Goal: Task Accomplishment & Management: Complete application form

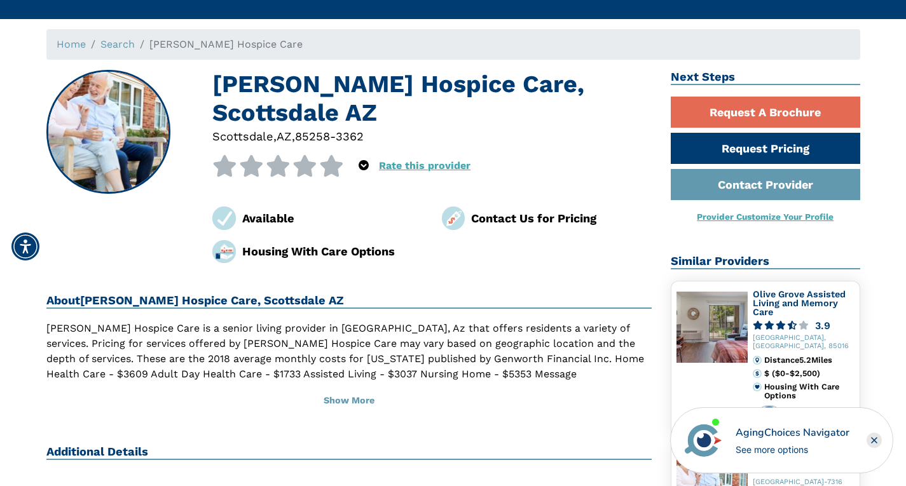
scroll to position [112, 0]
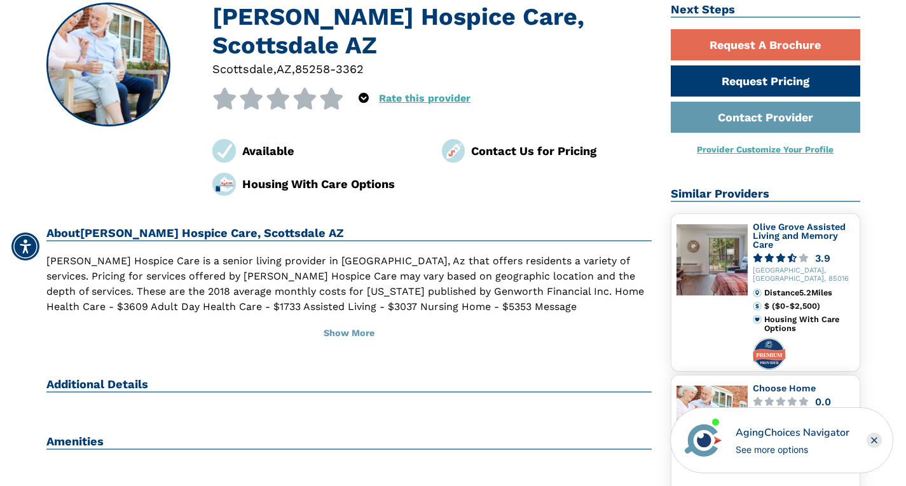
click at [531, 142] on div "Contact Us for Pricing" at bounding box center [561, 150] width 181 height 17
click at [350, 320] on button "Show More" at bounding box center [349, 334] width 606 height 28
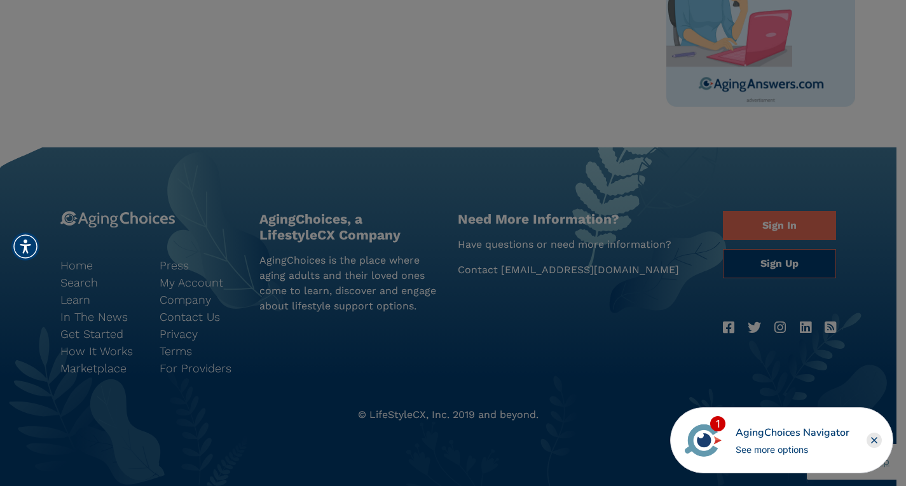
scroll to position [1058, 0]
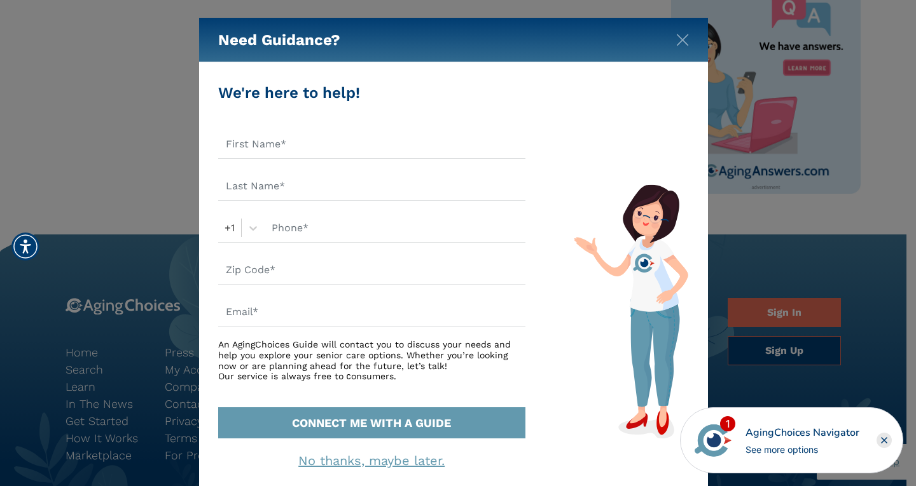
drag, startPoint x: 915, startPoint y: 364, endPoint x: 914, endPoint y: 296, distance: 68.0
click at [411, 457] on link "No thanks, maybe later." at bounding box center [371, 460] width 146 height 15
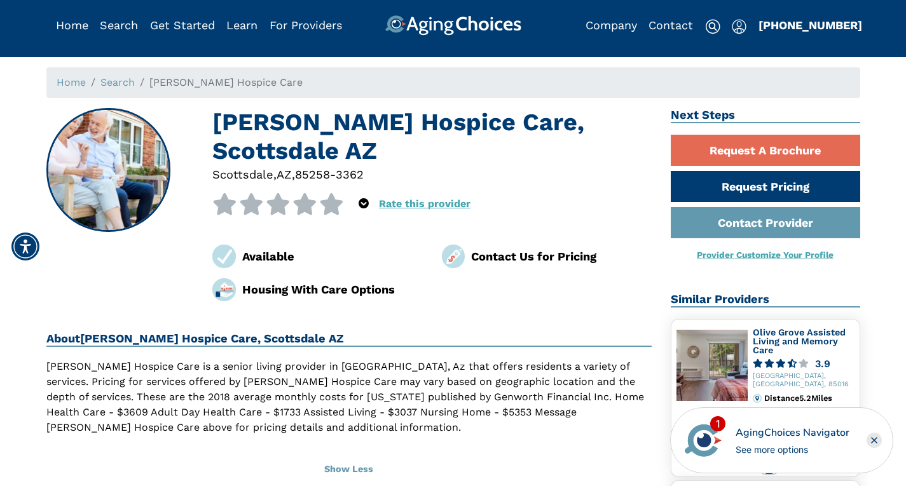
scroll to position [0, 0]
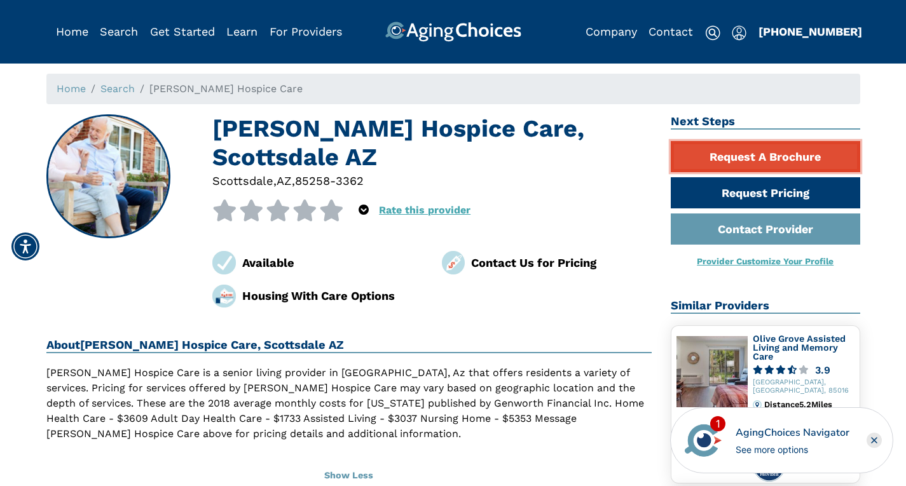
click at [757, 157] on link "Request A Brochure" at bounding box center [766, 156] width 190 height 31
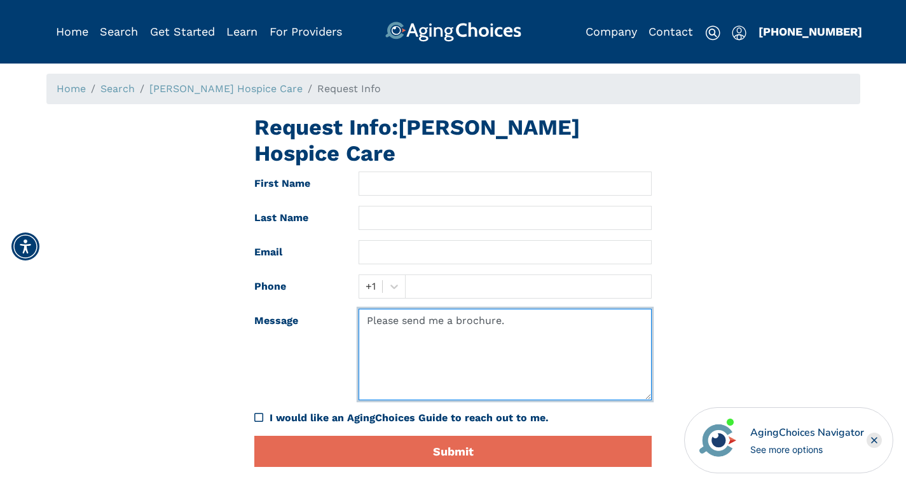
click at [450, 309] on textarea "Please send me a brochure." at bounding box center [505, 355] width 293 height 92
paste textarea "support@agingchoices.com"
type textarea "Please send me support@agingchoices.coma brochure."
drag, startPoint x: 641, startPoint y: 296, endPoint x: 324, endPoint y: 299, distance: 317.3
click at [324, 309] on div "Message Please send me support@agingchoices.coma brochure." at bounding box center [453, 355] width 417 height 92
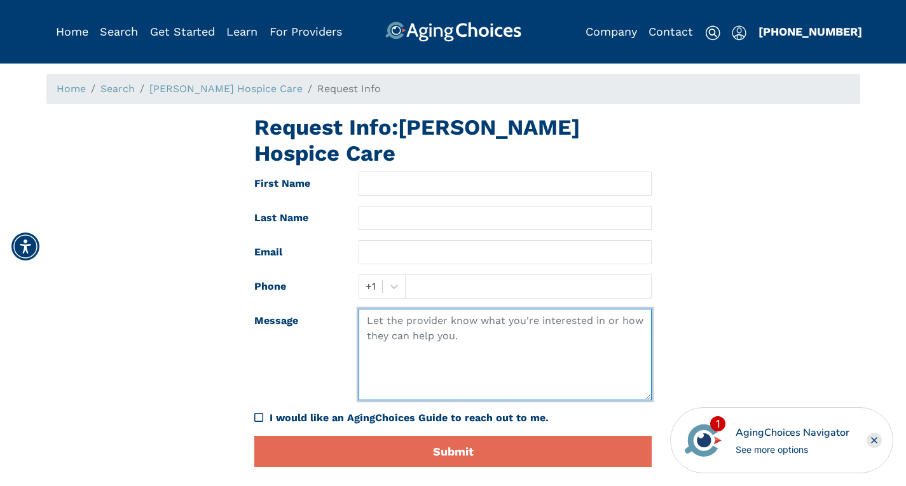
paste textarea "Good Evening, Agata Torres here with Healthcare Tele-Services! At HCTS, we prio…"
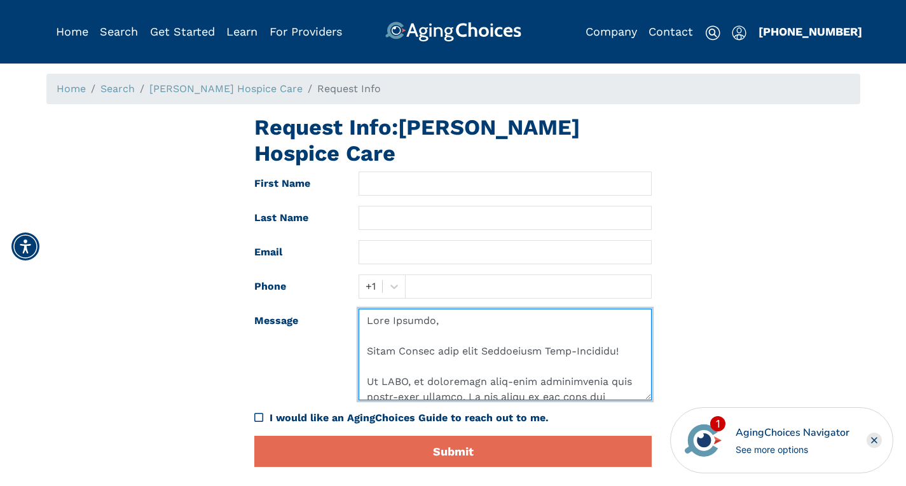
type textarea "Good Evening, Agata Torres here with Healthcare Tele-Services! At HCTS, we prio…"
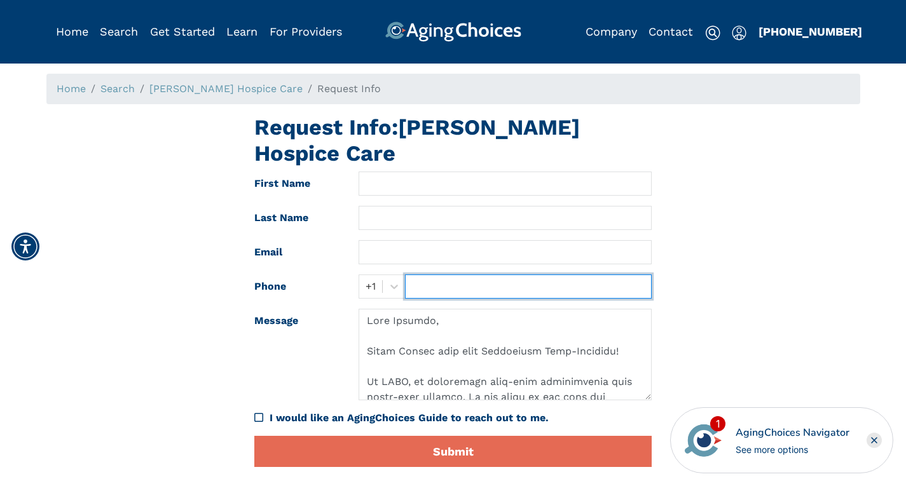
click at [471, 275] on input "text" at bounding box center [528, 287] width 247 height 24
type input "7734545130"
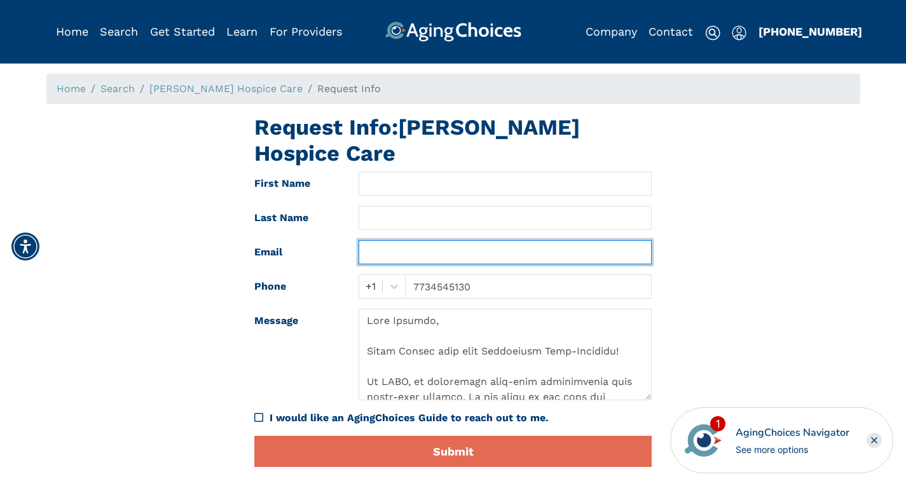
click at [443, 240] on input "text" at bounding box center [505, 252] width 293 height 24
paste input ""HCTS Executives" <Executives@healthcareteleservices.com>"
click at [445, 240] on input ""HCTS Executives" <Executives@healthcareteleservices.com" at bounding box center [505, 252] width 293 height 24
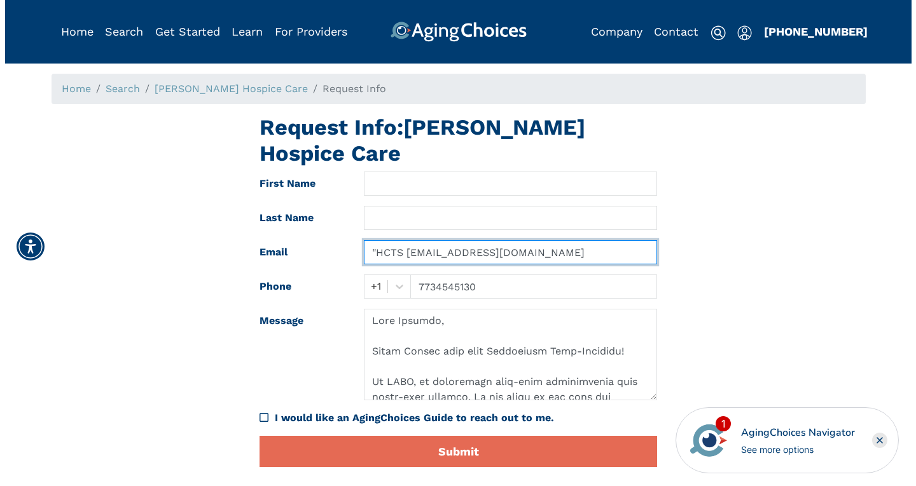
scroll to position [0, 0]
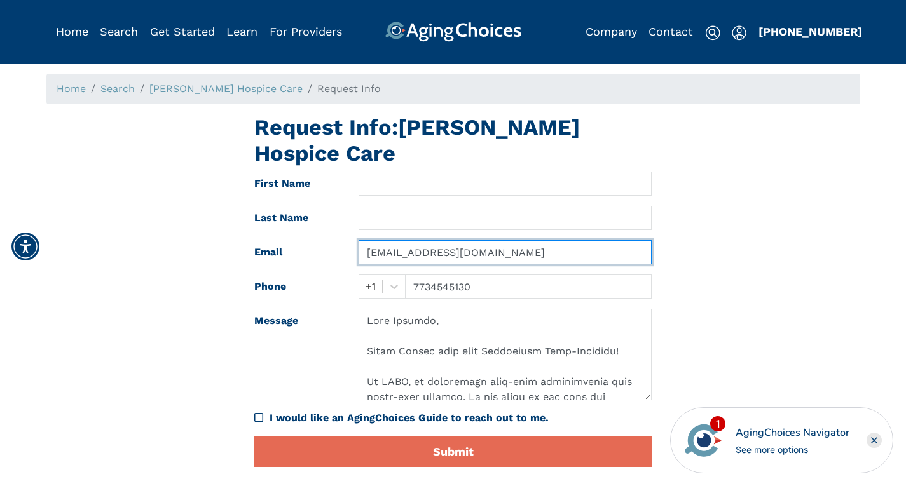
type input "Executives@healthcareteleservices.com"
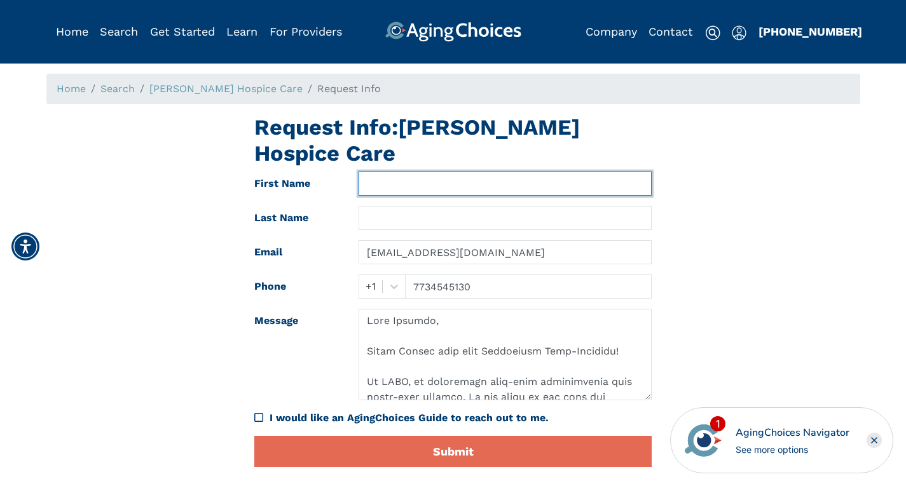
click at [408, 172] on input "text" at bounding box center [505, 184] width 293 height 24
type input "Agata"
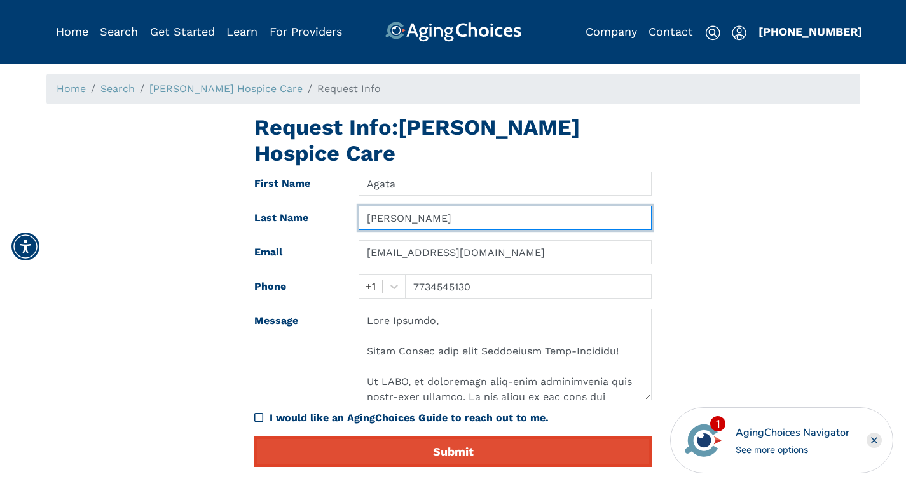
type input "Torres"
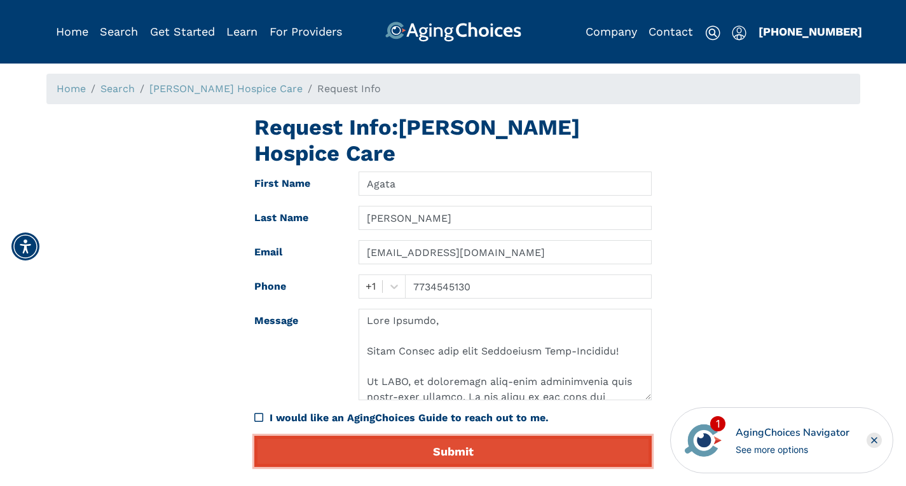
click at [402, 436] on button "Submit" at bounding box center [452, 451] width 397 height 31
